Goal: Information Seeking & Learning: Understand process/instructions

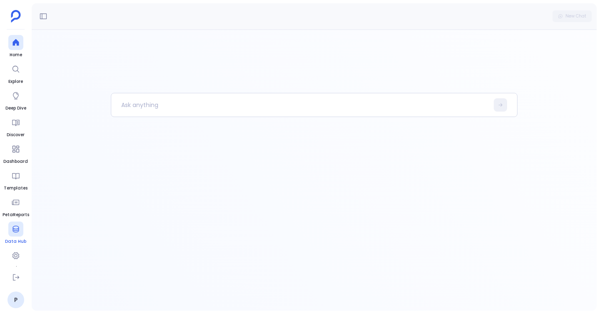
click at [24, 224] on link "Data Hub" at bounding box center [15, 233] width 21 height 23
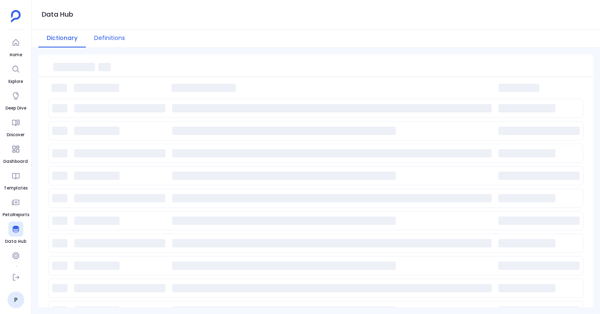
click at [106, 46] on button "Definitions" at bounding box center [109, 39] width 47 height 18
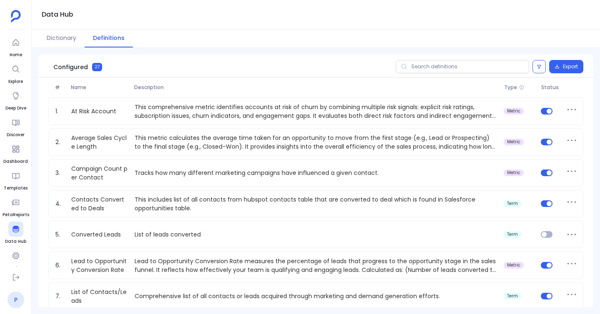
click at [13, 298] on link "P" at bounding box center [15, 299] width 17 height 17
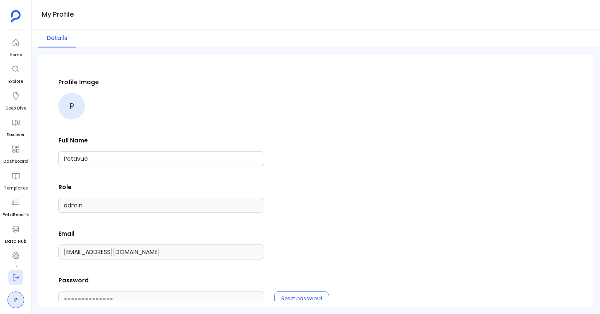
click at [18, 279] on icon at bounding box center [16, 277] width 8 height 8
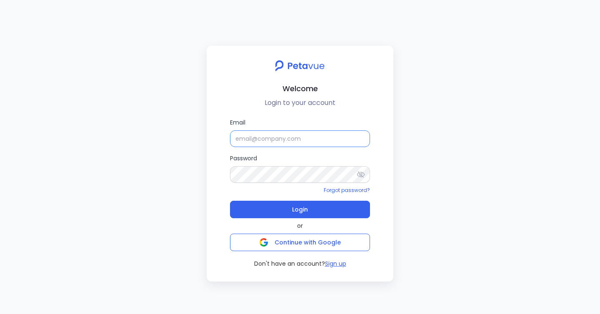
click at [243, 137] on input "Email" at bounding box center [300, 138] width 140 height 17
type input "support_eval_ts@petavue.com"
click at [362, 171] on icon at bounding box center [360, 174] width 8 height 8
click at [194, 167] on div "Welcome Login to your account Email support_eval_ts@petavue.com Password Forgot…" at bounding box center [300, 157] width 600 height 314
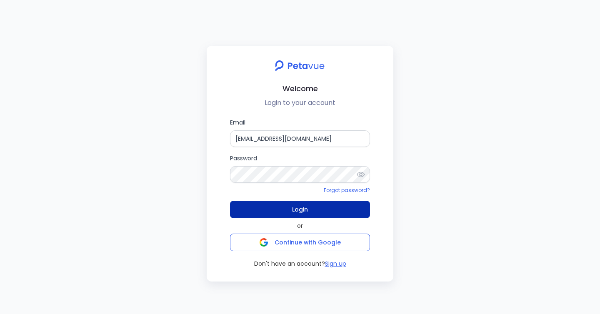
click at [297, 213] on span "Login" at bounding box center [300, 210] width 16 height 12
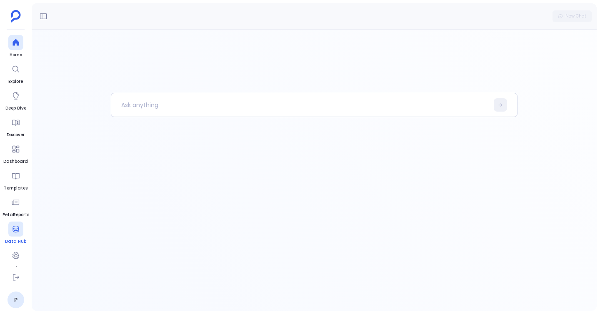
click at [16, 227] on icon at bounding box center [16, 229] width 8 height 8
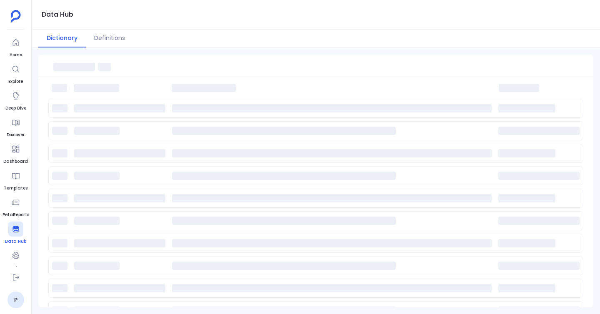
click at [16, 227] on icon at bounding box center [15, 229] width 6 height 7
click at [95, 32] on button "Definitions" at bounding box center [109, 39] width 47 height 18
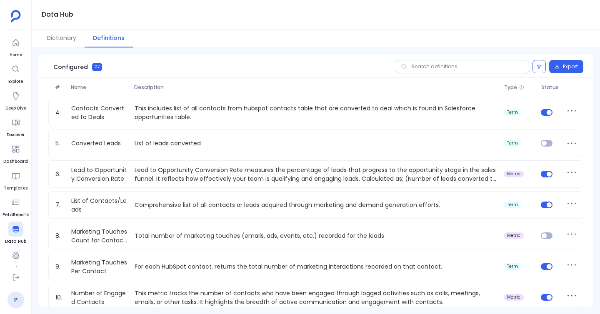
scroll to position [97, 0]
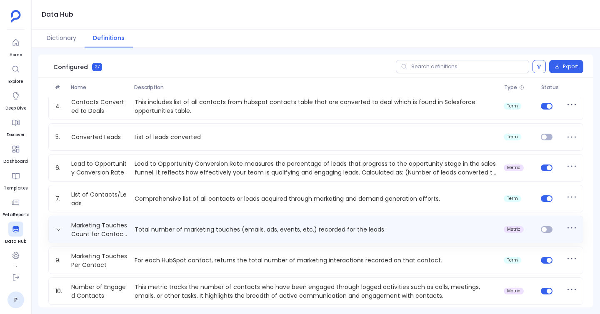
click at [70, 219] on div "Marketing Touches Count for Contacts/Leads Total number of marketing touches (e…" at bounding box center [315, 229] width 535 height 27
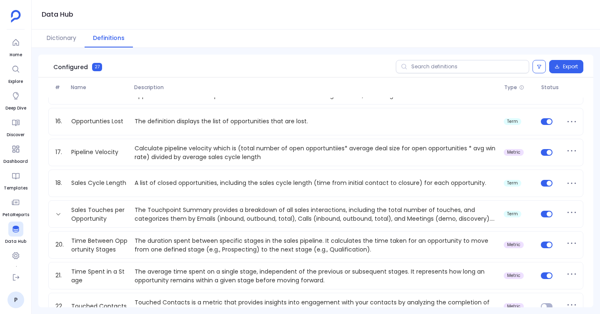
scroll to position [500, 0]
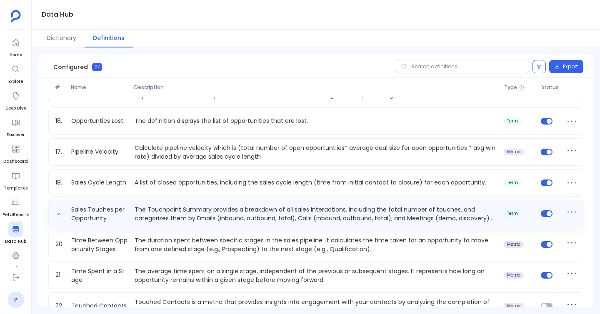
click at [203, 219] on p "The Touchpoint Summary provides a breakdown of all sales interactions, includin…" at bounding box center [315, 213] width 369 height 17
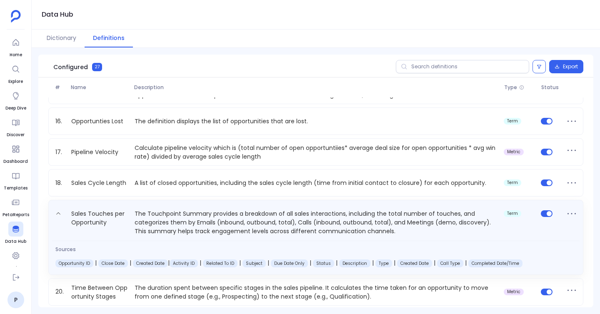
click at [203, 219] on p "The Touchpoint Summary provides a breakdown of all sales interactions, includin…" at bounding box center [315, 222] width 369 height 27
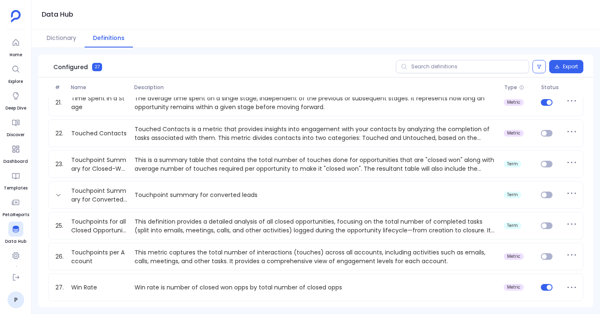
scroll to position [625, 0]
click at [417, 63] on input "text" at bounding box center [462, 66] width 133 height 13
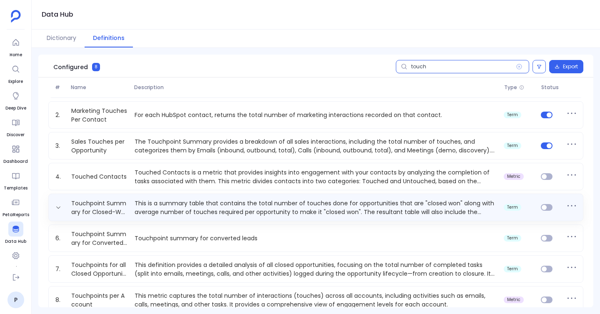
scroll to position [40, 0]
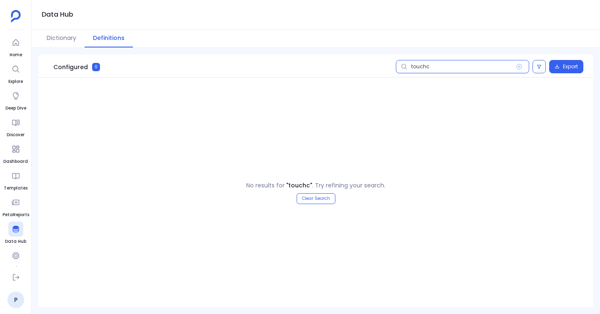
click at [471, 67] on input "touchc" at bounding box center [462, 66] width 133 height 13
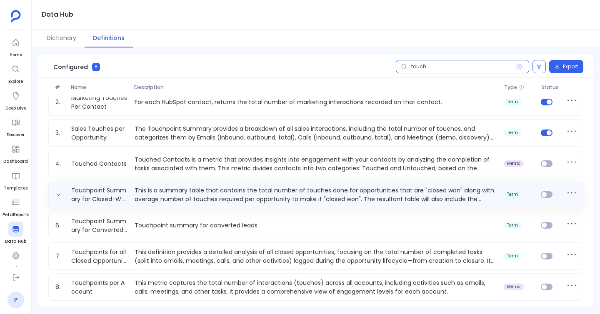
type input "touch"
click at [187, 199] on p "This is a summary table that contains the total number of touches done for oppo…" at bounding box center [315, 194] width 369 height 17
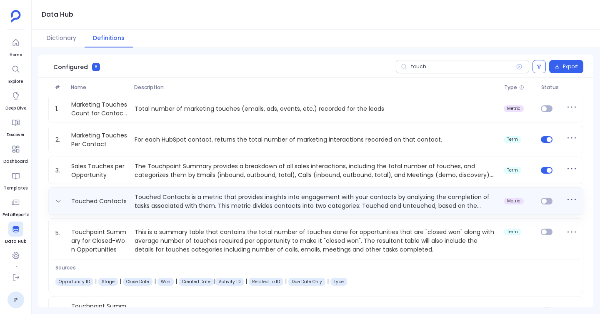
scroll to position [0, 0]
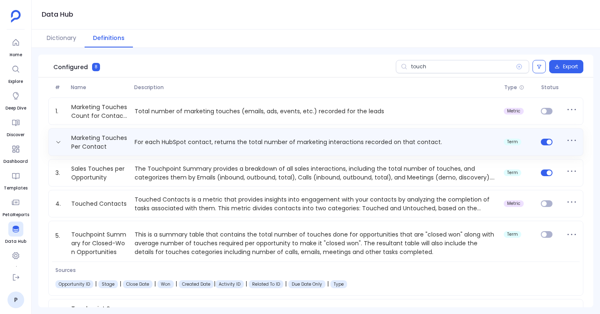
click at [203, 142] on p "For each HubSpot contact, returns the total number of marketing interactions re…" at bounding box center [315, 142] width 369 height 9
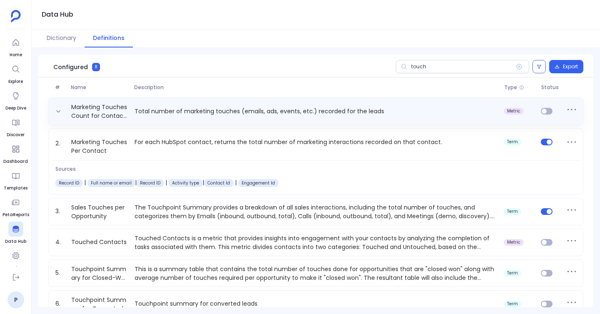
click at [227, 108] on p "Total number of marketing touches (emails, ads, events, etc.) recorded for the …" at bounding box center [315, 111] width 369 height 9
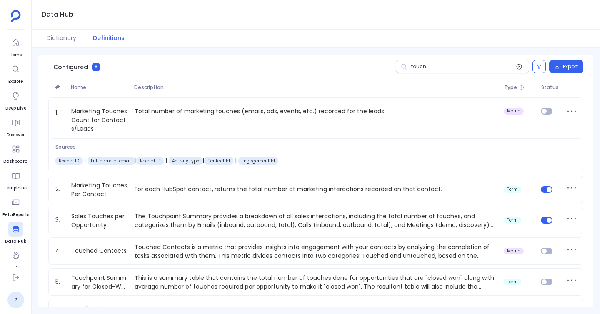
click at [515, 66] on icon at bounding box center [518, 66] width 7 height 7
click at [515, 66] on input "touch" at bounding box center [462, 66] width 133 height 13
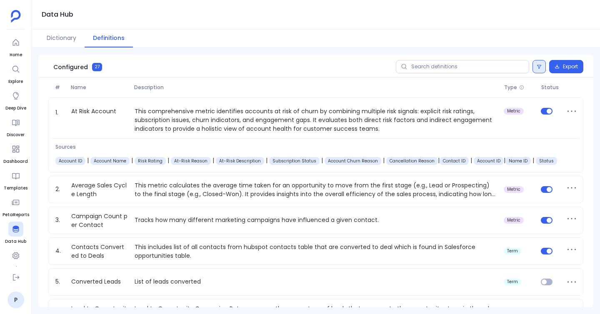
click at [543, 67] on button at bounding box center [538, 66] width 13 height 13
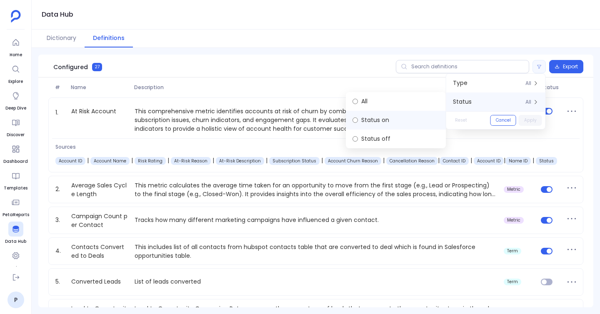
click at [381, 118] on label "Status on" at bounding box center [396, 120] width 100 height 19
click at [524, 122] on button "Apply" at bounding box center [529, 120] width 23 height 11
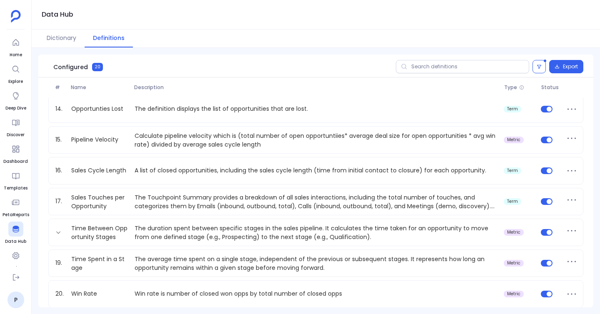
scroll to position [470, 0]
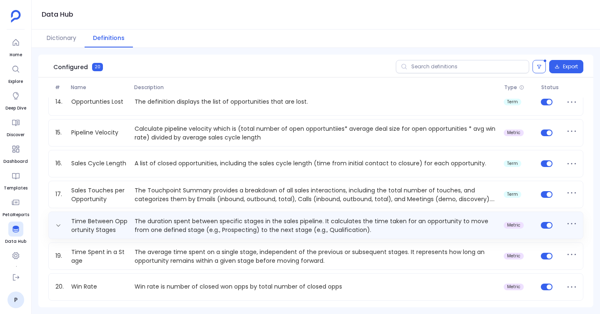
click at [353, 217] on p "The duration spent between specific stages in the sales pipeline. It calculates…" at bounding box center [315, 225] width 369 height 17
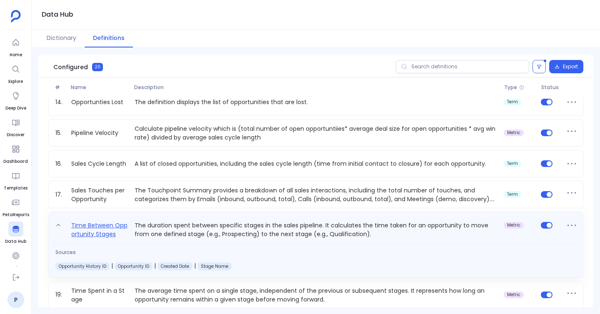
click at [98, 233] on link "Time Between Opportunity Stages" at bounding box center [99, 229] width 63 height 18
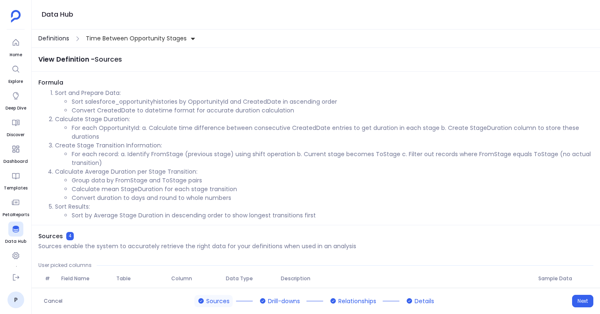
click at [58, 38] on span "Definitions" at bounding box center [53, 38] width 31 height 9
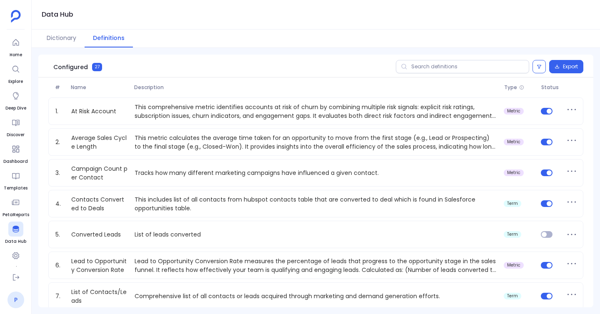
click at [20, 300] on link "P" at bounding box center [15, 299] width 17 height 17
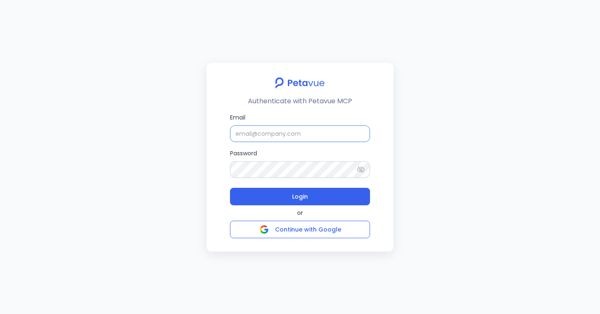
click at [306, 130] on input "Email" at bounding box center [300, 133] width 140 height 17
type input "support_eval_ts@petavue.com"
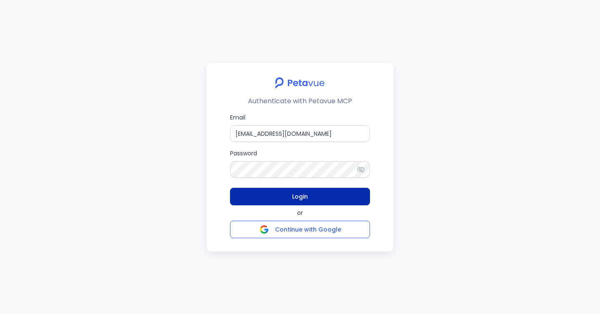
click at [290, 198] on button "Login" at bounding box center [300, 196] width 140 height 17
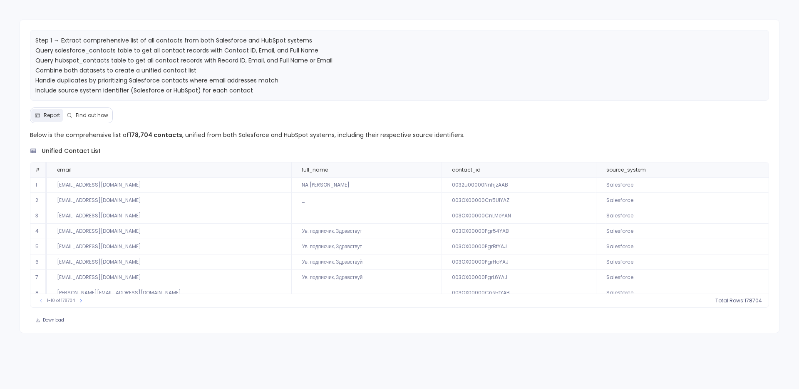
click at [98, 112] on span "Find out how" at bounding box center [92, 115] width 32 height 7
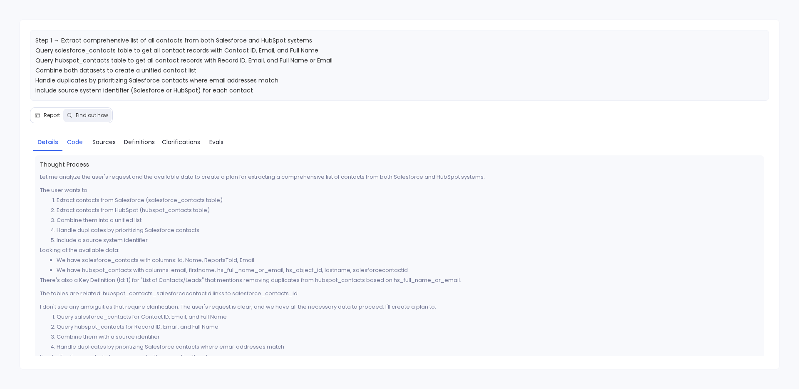
click at [73, 139] on span "Code" at bounding box center [75, 141] width 16 height 9
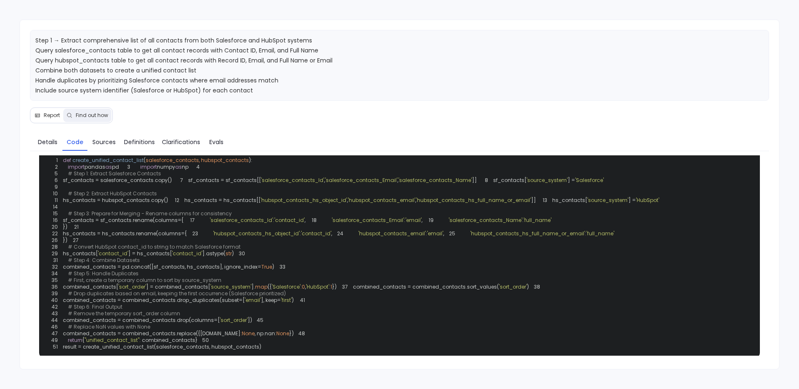
scroll to position [22, 0]
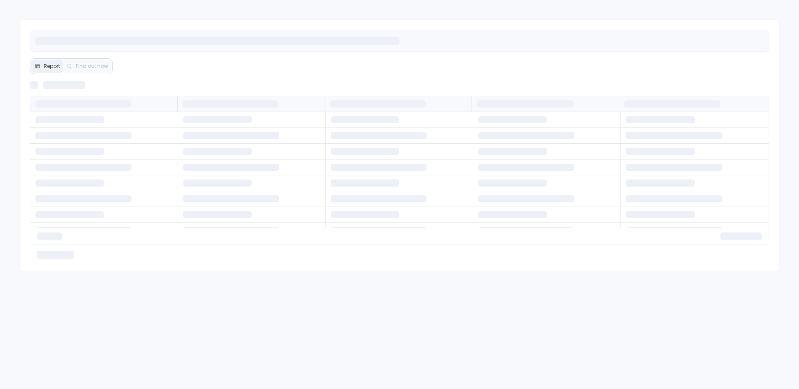
click at [90, 74] on div "Report Find out how" at bounding box center [400, 146] width 761 height 252
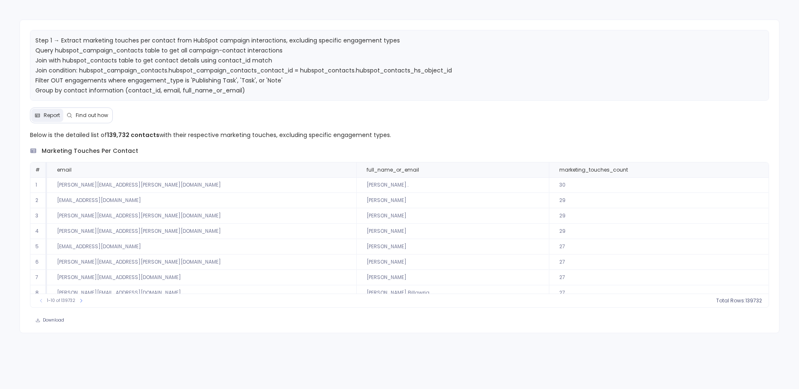
click at [81, 120] on button "Find out how" at bounding box center [87, 115] width 48 height 13
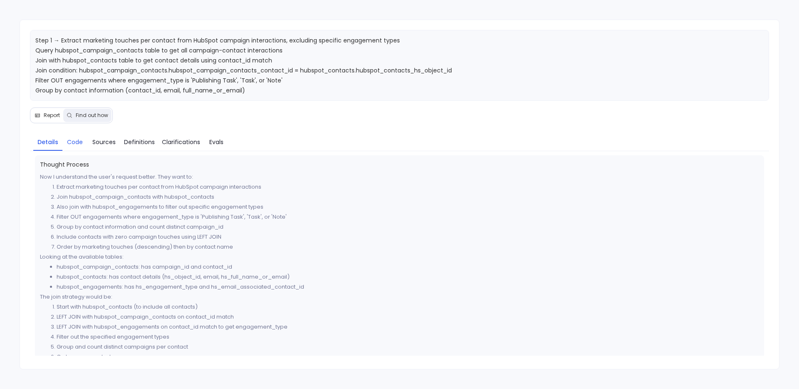
drag, startPoint x: 75, startPoint y: 157, endPoint x: 75, endPoint y: 149, distance: 8.7
click at [75, 157] on div "Thought Process Now I understand the user's request better. They want to: Extra…" at bounding box center [400, 287] width 730 height 265
click at [75, 149] on link "Code" at bounding box center [74, 141] width 25 height 17
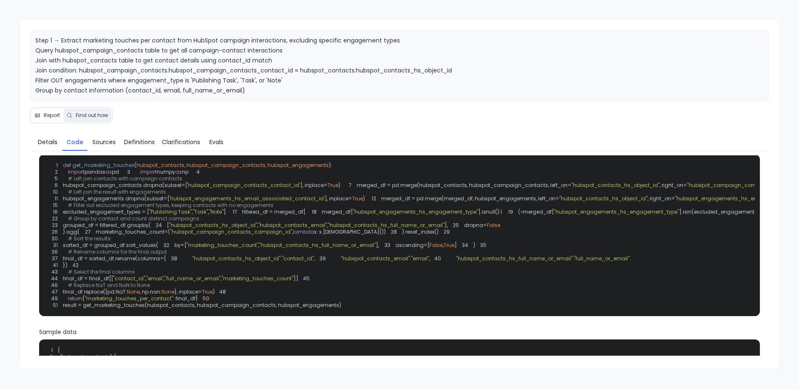
scroll to position [16, 0]
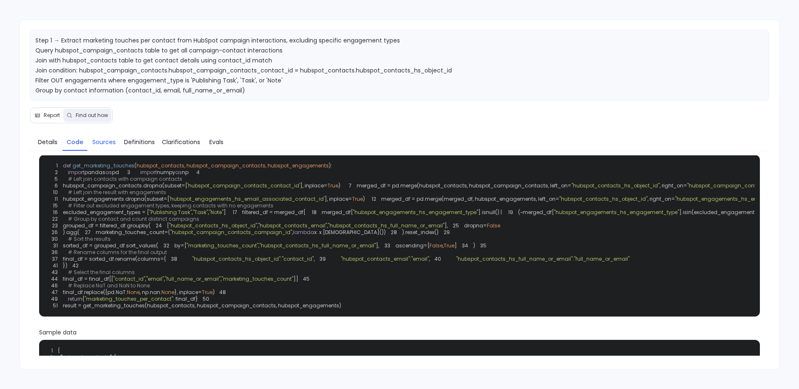
click at [115, 139] on span "Sources" at bounding box center [104, 141] width 25 height 9
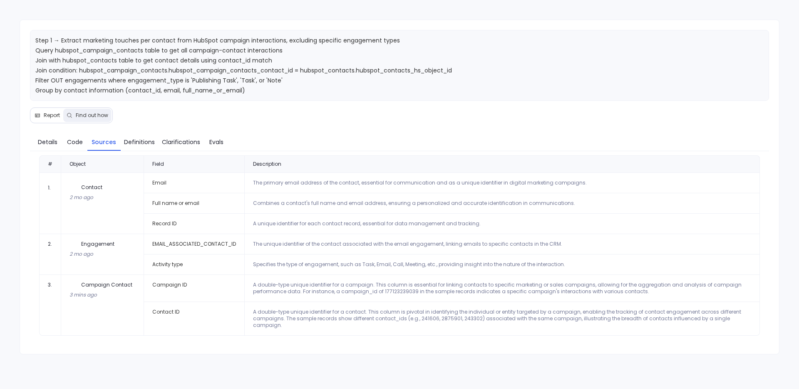
scroll to position [0, 0]
click at [67, 140] on span "Code" at bounding box center [75, 141] width 17 height 9
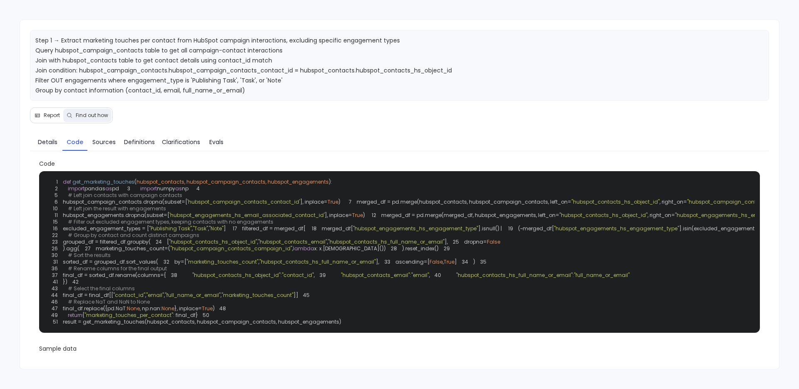
scroll to position [2, 0]
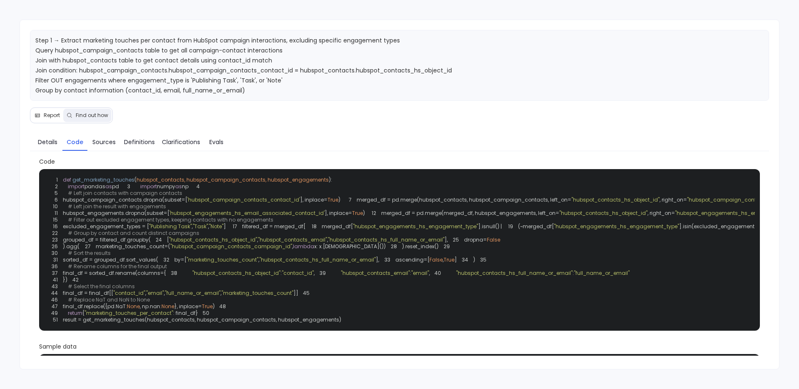
click at [131, 230] on span "excluded_engagement_types = [" at bounding box center [106, 226] width 86 height 7
click at [554, 230] on span ""hubspot_engagements_hs_engagement_type"" at bounding box center [616, 226] width 125 height 7
